Goal: Information Seeking & Learning: Find specific fact

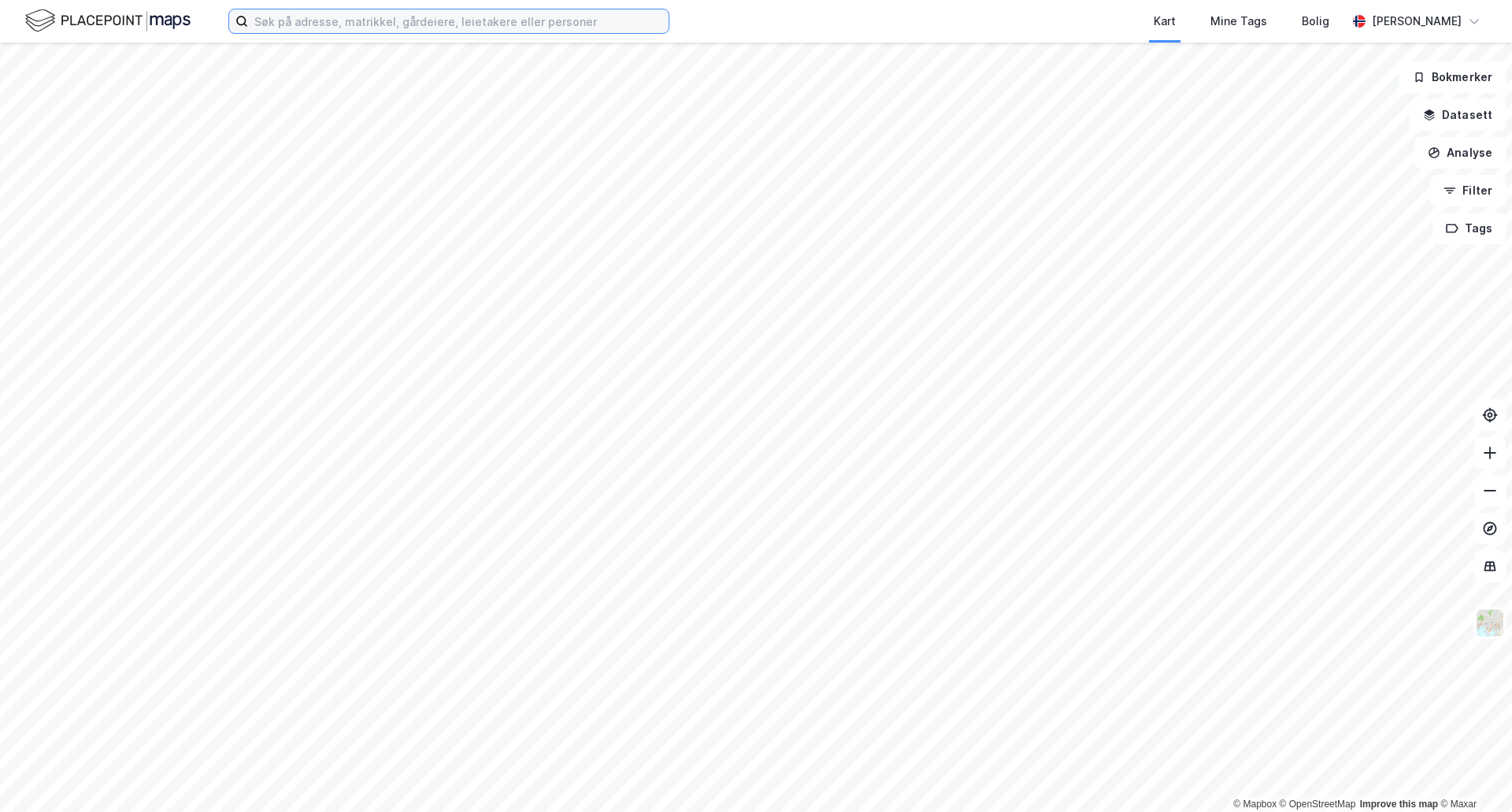
click at [290, 15] on input at bounding box center [459, 20] width 421 height 23
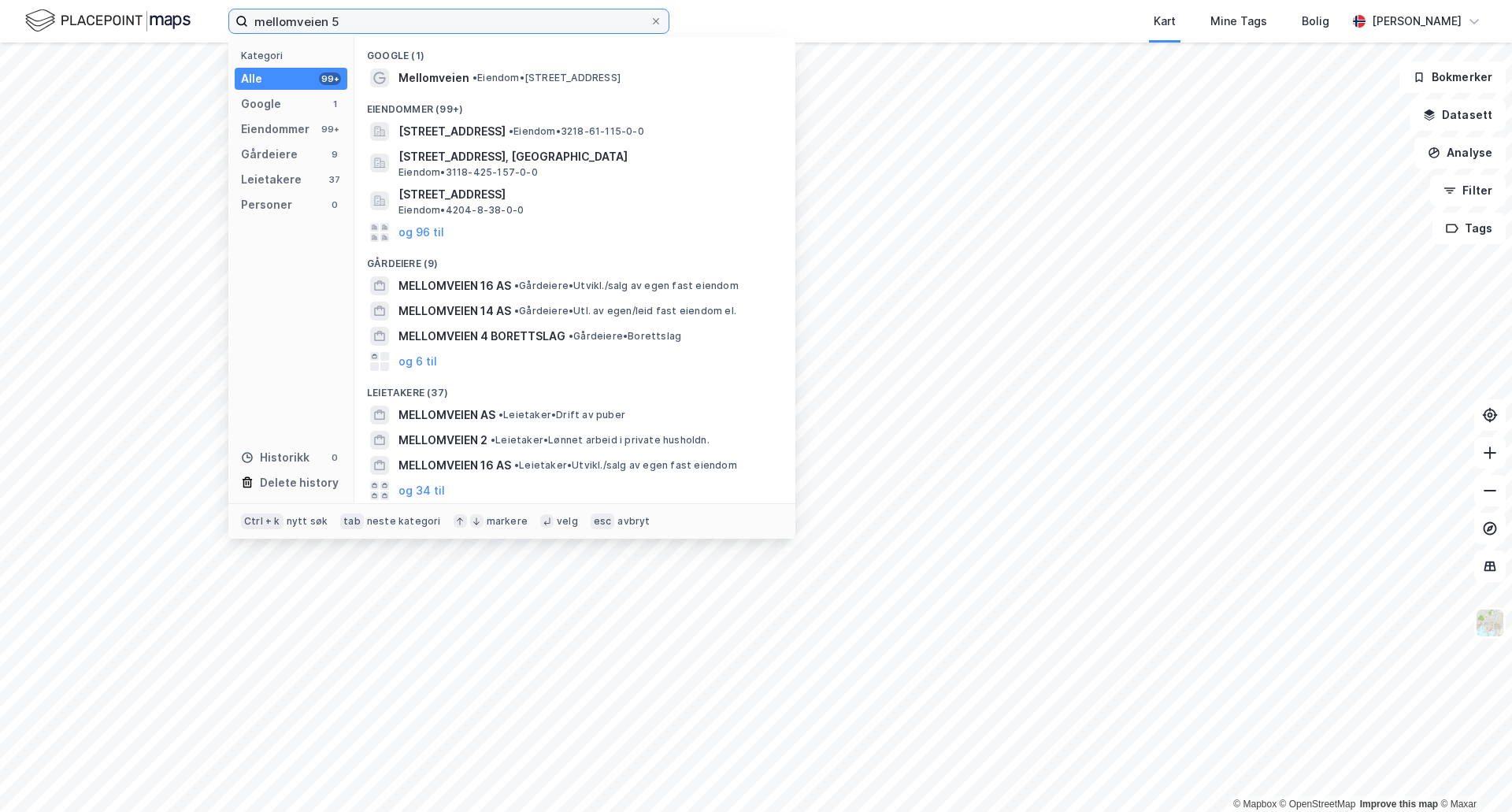
type input "mellomveien 5"
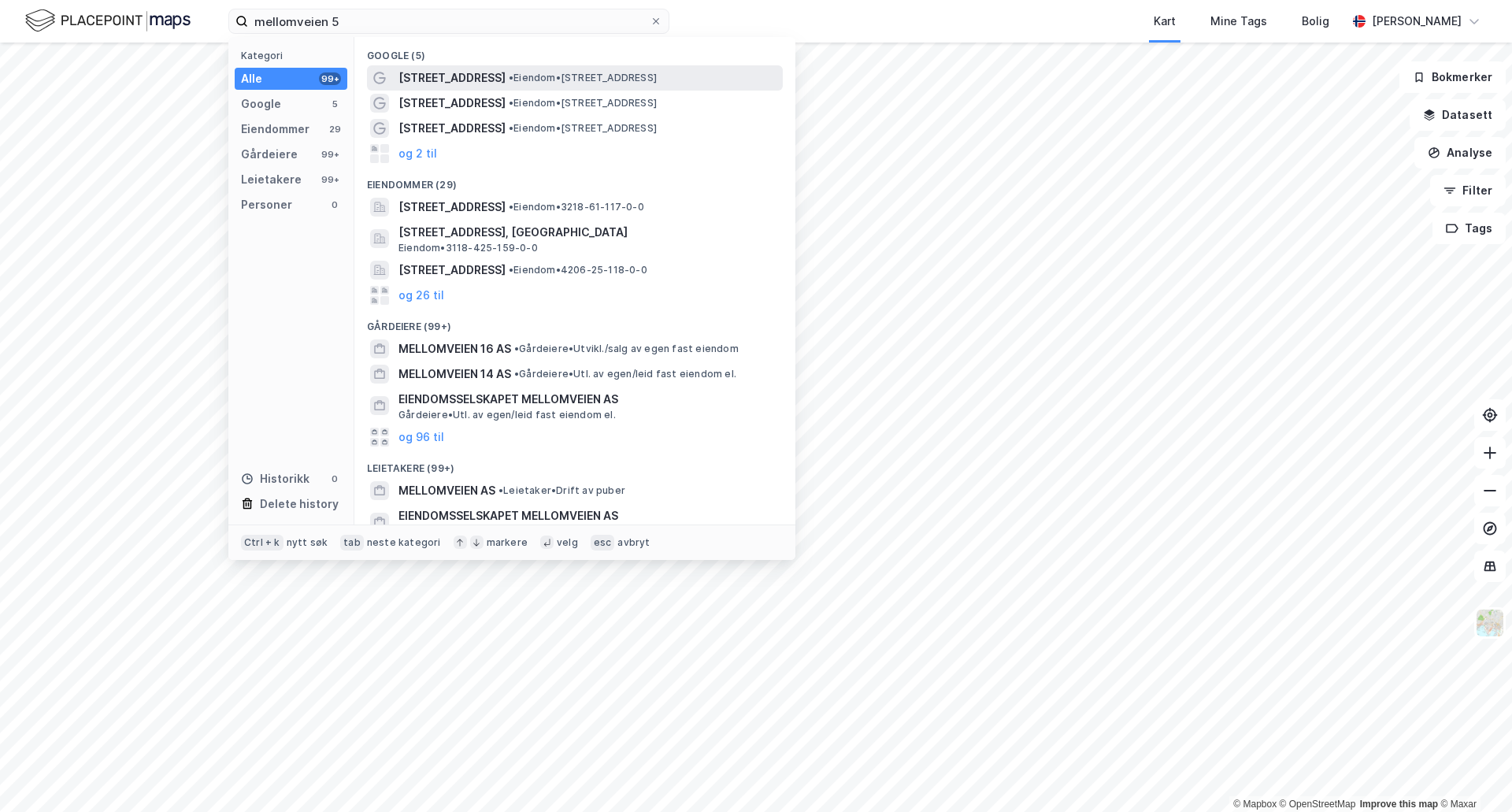
click at [533, 81] on span "• Eiendom • [STREET_ADDRESS]" at bounding box center [583, 78] width 148 height 13
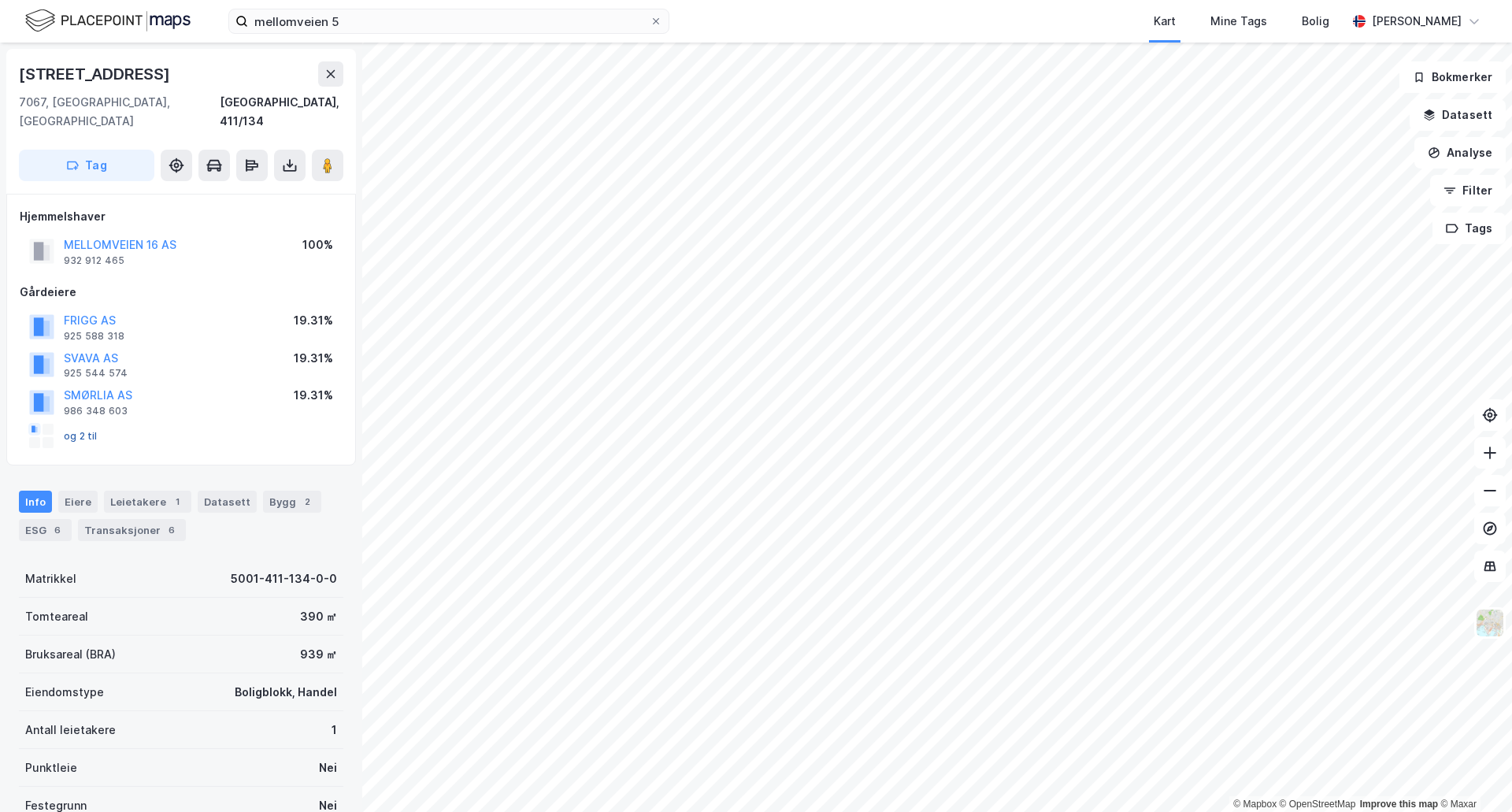
click at [0, 0] on button "og 2 til" at bounding box center [0, 0] width 0 height 0
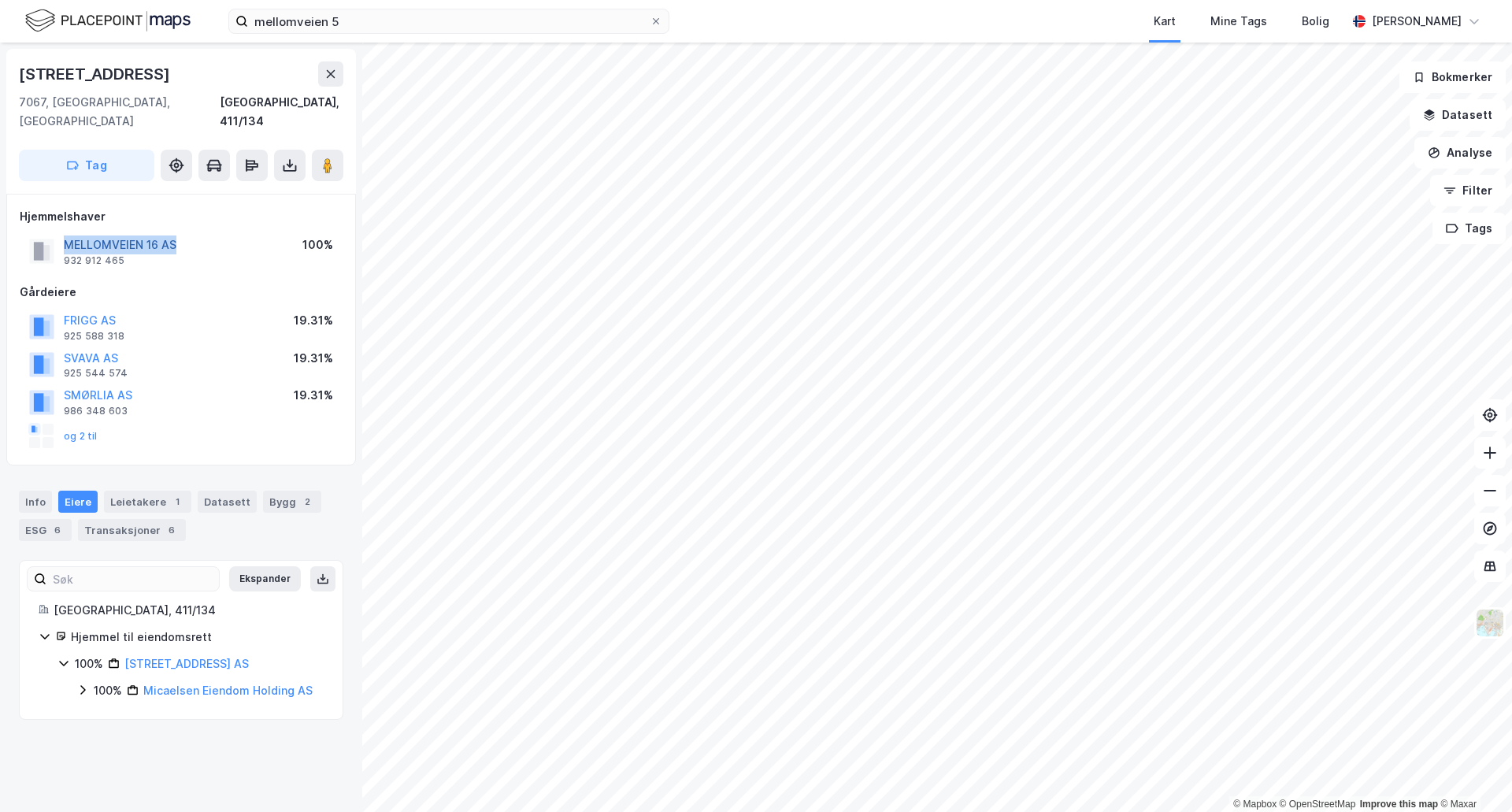
drag, startPoint x: 184, startPoint y: 223, endPoint x: 66, endPoint y: 223, distance: 118.0
click at [66, 233] on div "MELLOMVEIEN 16 AS 932 912 465 100%" at bounding box center [181, 251] width 322 height 38
copy button "MELLOMVEIEN 16 AS"
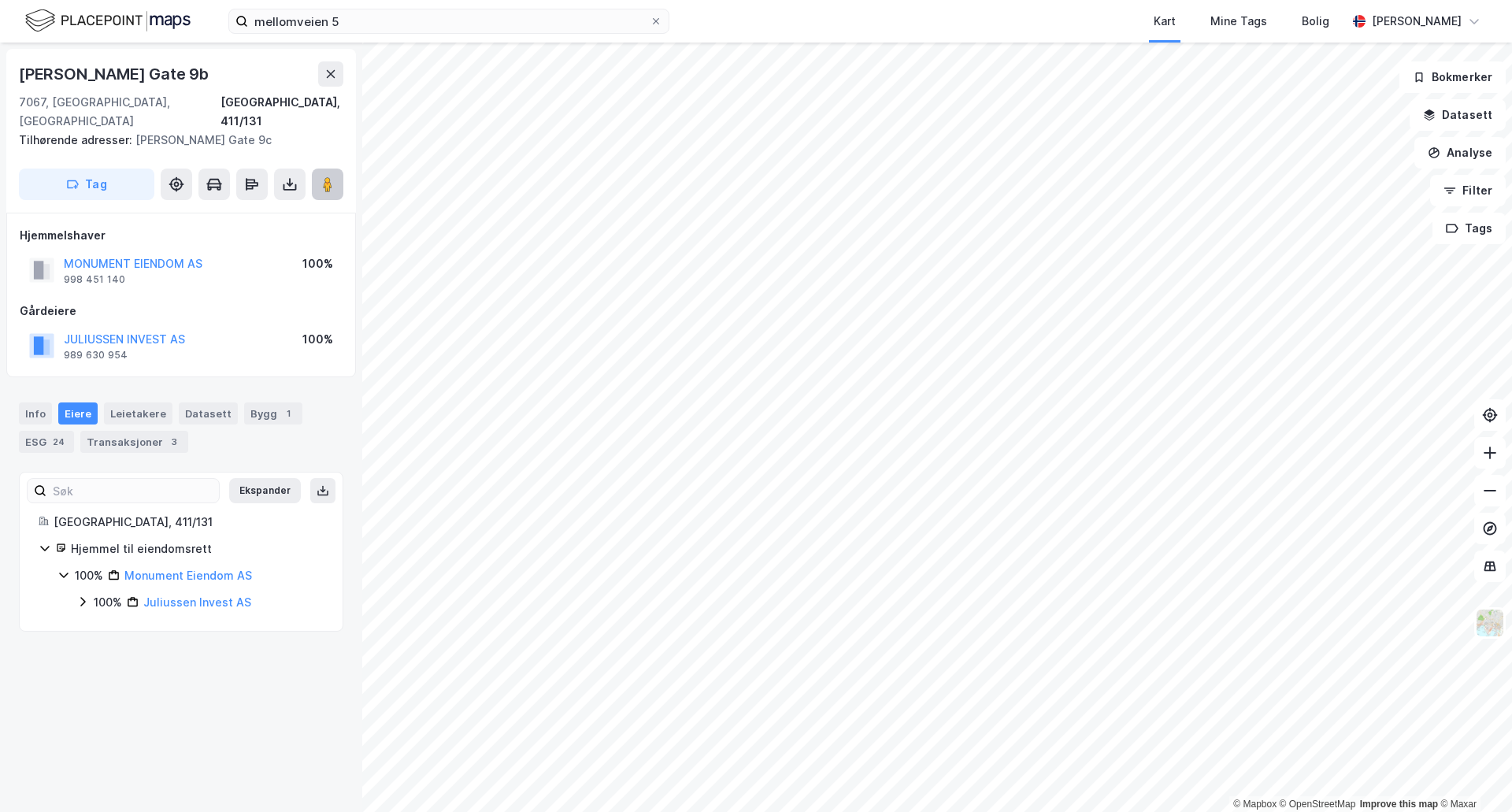
click at [1067, 452] on div "© Mapbox © OpenStreetMap Improve this map © Maxar Jon [STREET_ADDRESS] Tilhøren…" at bounding box center [756, 427] width 1512 height 769
click at [308, 169] on div "Tag" at bounding box center [181, 184] width 324 height 32
click at [321, 176] on icon at bounding box center [327, 184] width 16 height 16
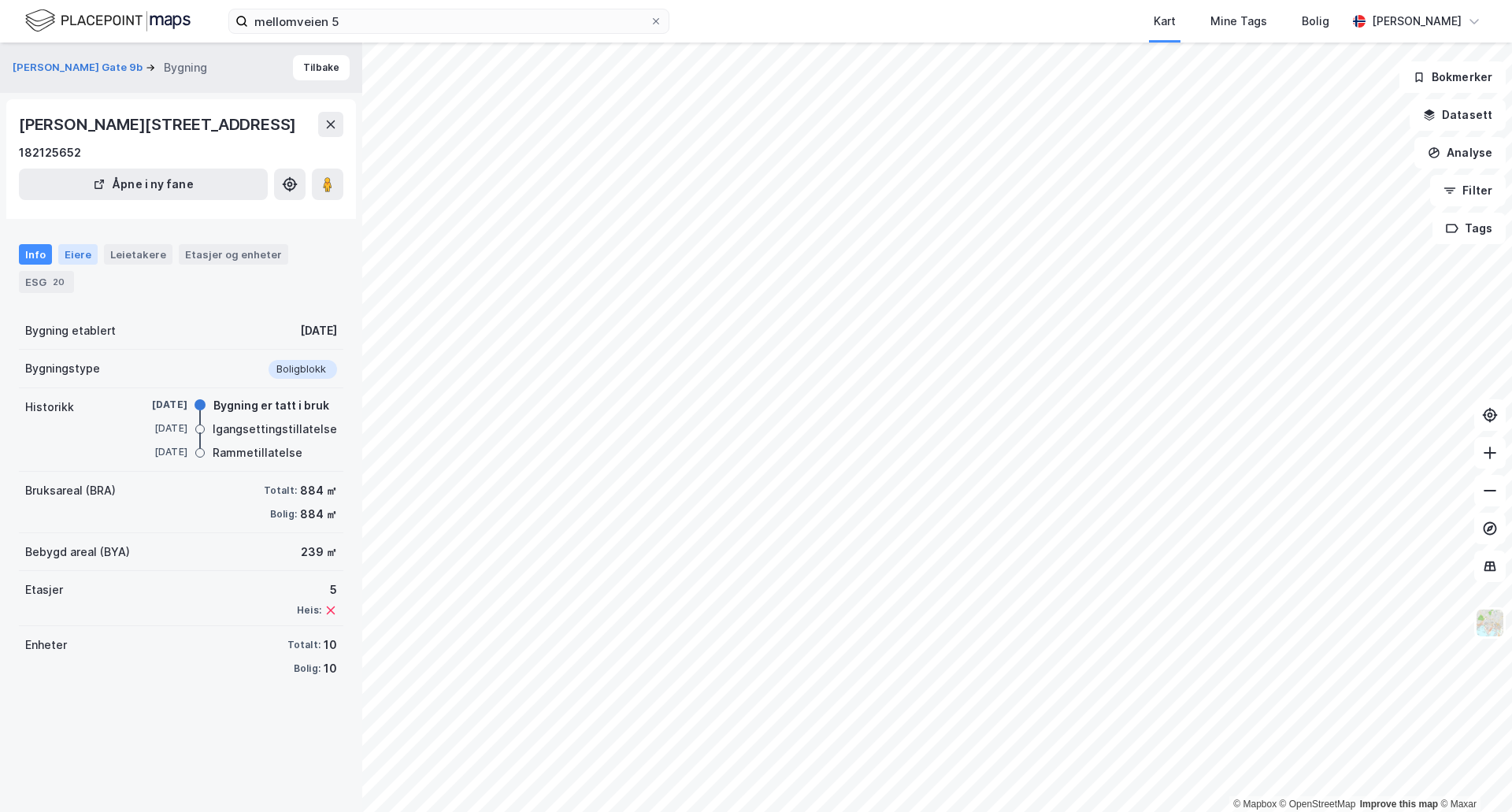
click at [69, 265] on div "Eiere" at bounding box center [78, 254] width 39 height 20
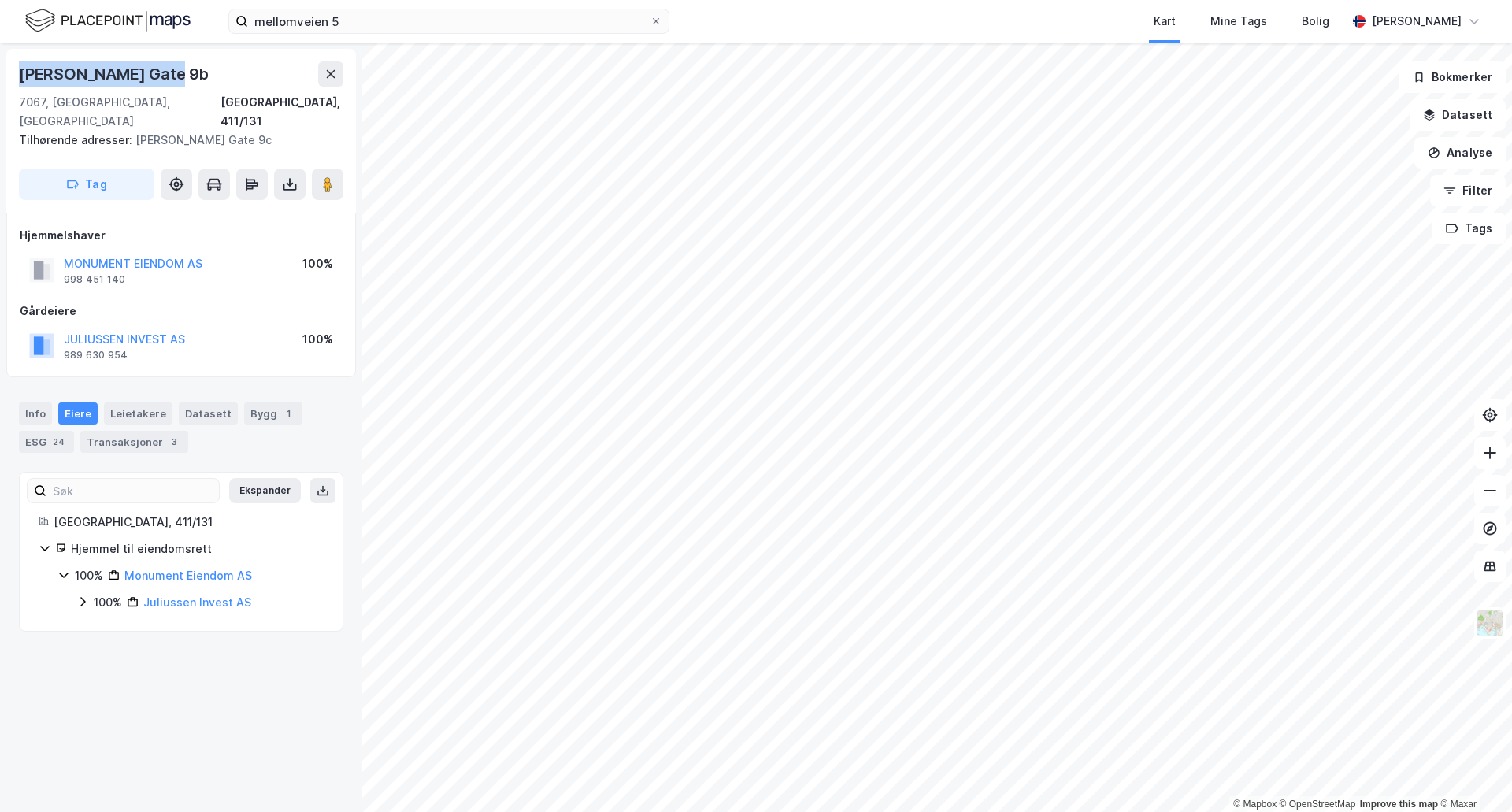
drag, startPoint x: 171, startPoint y: 76, endPoint x: 7, endPoint y: 78, distance: 164.0
click at [7, 78] on div "Jon [STREET_ADDRESS] Tilhørende adresser: [PERSON_NAME] Gate 9c Tag" at bounding box center [181, 131] width 349 height 164
copy div "[PERSON_NAME] Gate 9b"
click at [35, 402] on div "Info" at bounding box center [35, 413] width 33 height 22
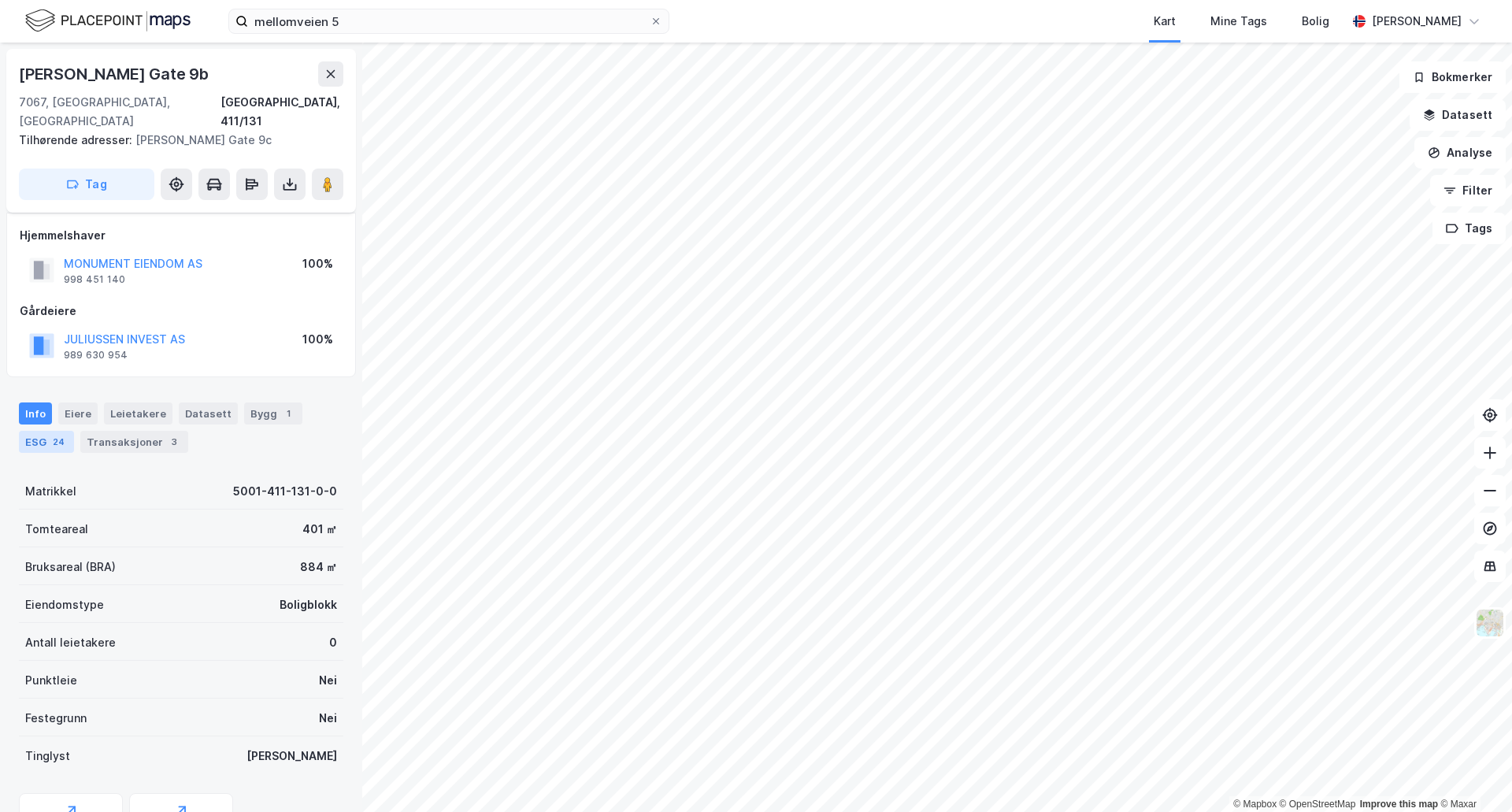
scroll to position [65, 0]
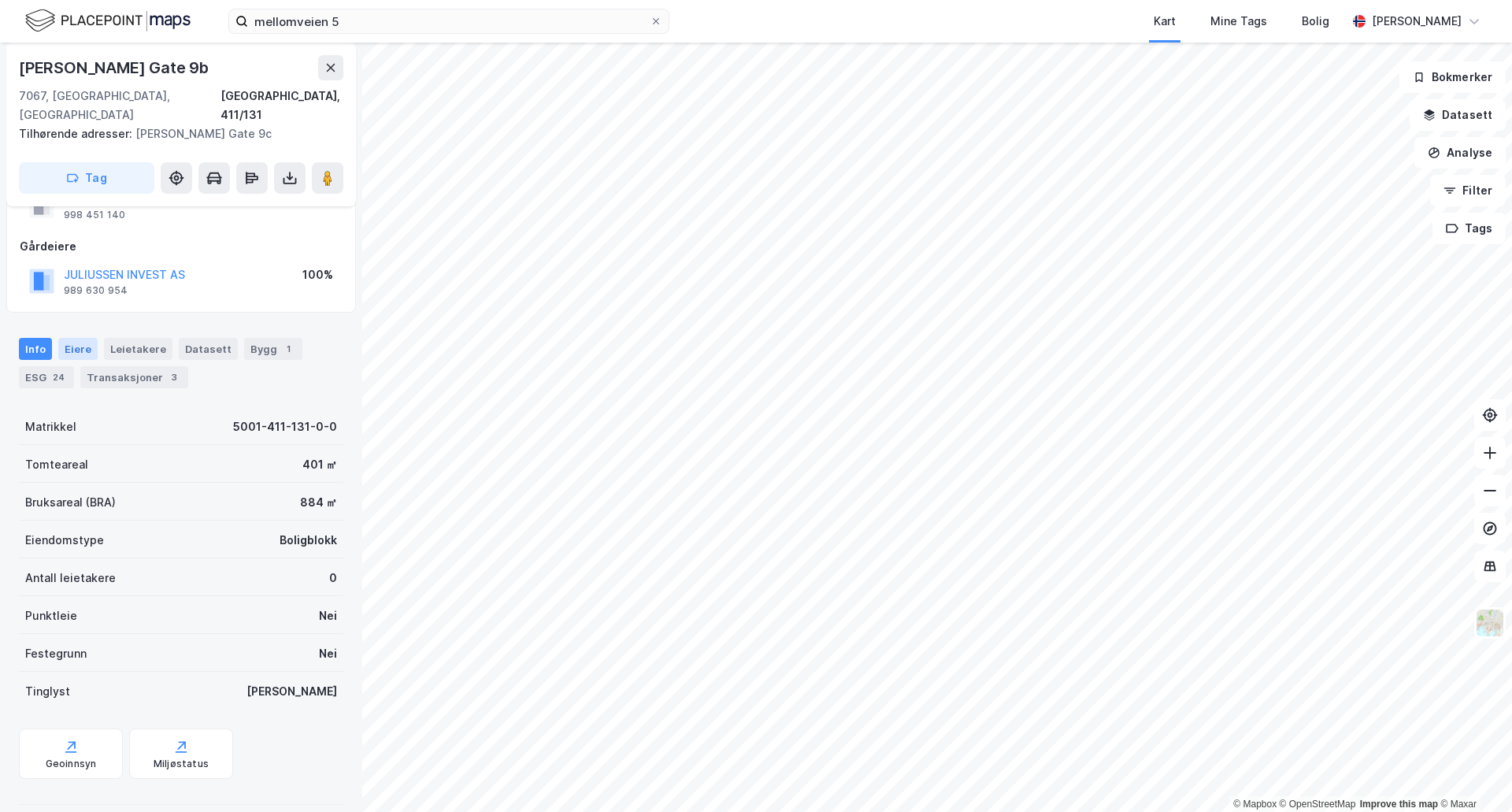
click at [80, 338] on div "Eiere" at bounding box center [78, 349] width 39 height 22
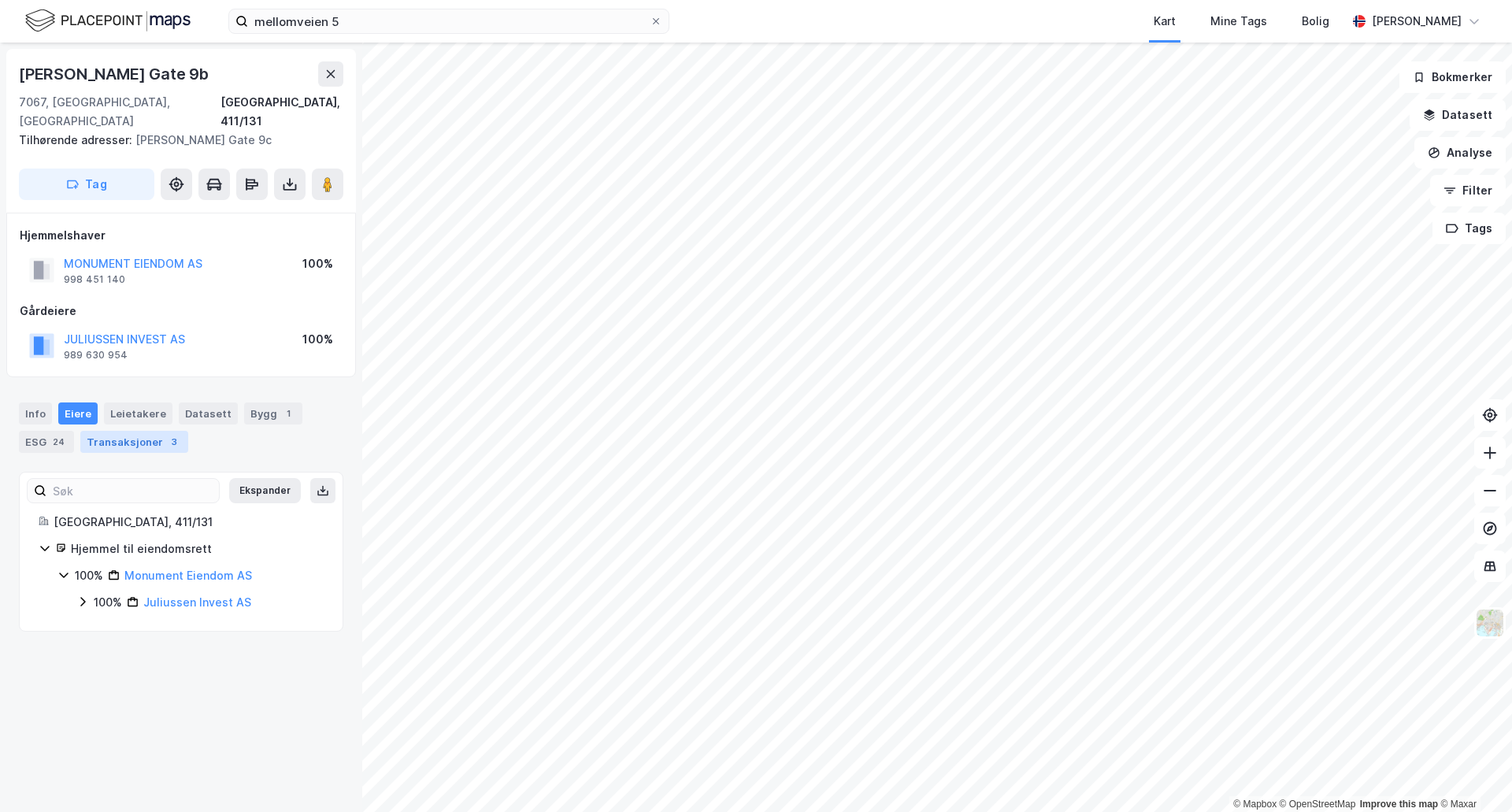
click at [107, 431] on div "Transaksjoner 3" at bounding box center [134, 442] width 107 height 22
